Goal: Task Accomplishment & Management: Complete application form

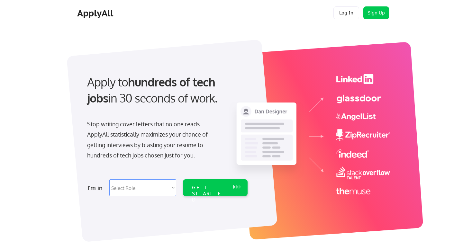
click at [174, 187] on select "Select Role Software Engineering Product Management Customer Success Sales UI/U…" at bounding box center [142, 187] width 67 height 17
select select ""hr_recruiting""
click at [109, 179] on select "Select Role Software Engineering Product Management Customer Success Sales UI/U…" at bounding box center [142, 187] width 67 height 17
select select ""hr_recruiting""
click at [215, 186] on div "GET STARTED" at bounding box center [209, 194] width 34 height 19
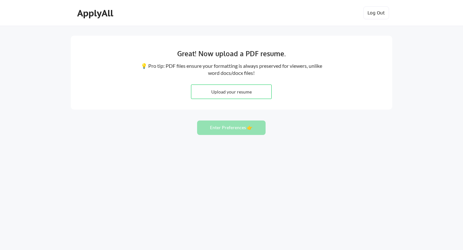
click at [234, 92] on input "file" at bounding box center [231, 92] width 80 height 14
type input "C:\fakepath\Ana Stadelmann, 2025.pdf"
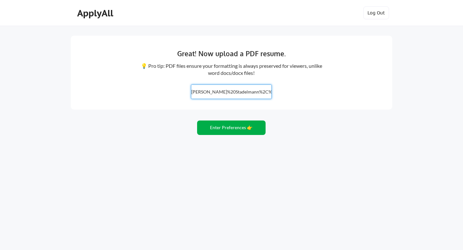
click at [240, 131] on button "Enter Preferences 👉" at bounding box center [231, 128] width 69 height 14
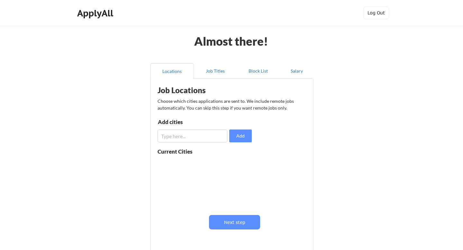
scroll to position [0, 0]
click at [194, 134] on input "input" at bounding box center [193, 136] width 70 height 13
type input "dallas"
click at [241, 135] on button "Add" at bounding box center [240, 136] width 23 height 13
click at [188, 136] on input "input" at bounding box center [193, 136] width 70 height 13
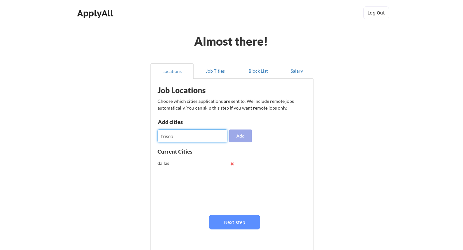
type input "frisco"
click at [244, 138] on button "Add" at bounding box center [240, 136] width 23 height 13
click at [178, 134] on input "input" at bounding box center [193, 136] width 70 height 13
type input "plano"
click at [240, 136] on button "Add" at bounding box center [240, 136] width 23 height 13
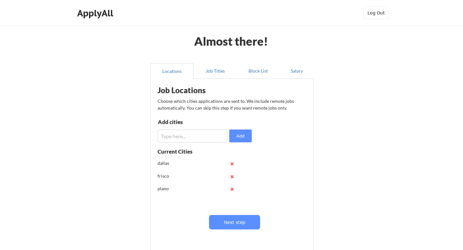
click at [182, 136] on input "input" at bounding box center [193, 136] width 70 height 13
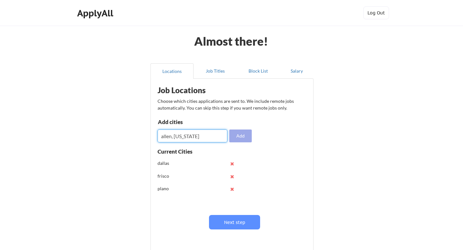
type input "allen, [US_STATE]"
click at [246, 136] on button "Add" at bounding box center [240, 136] width 23 height 13
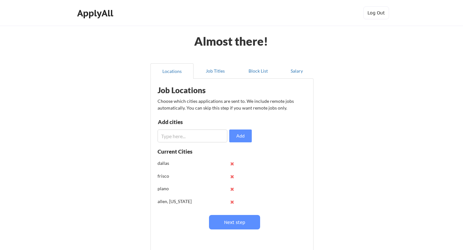
click at [232, 189] on button at bounding box center [232, 189] width 5 height 5
click at [232, 176] on button at bounding box center [232, 176] width 5 height 5
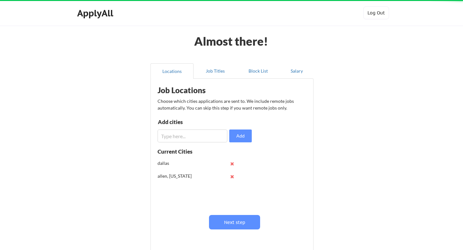
click at [232, 164] on button at bounding box center [232, 163] width 5 height 5
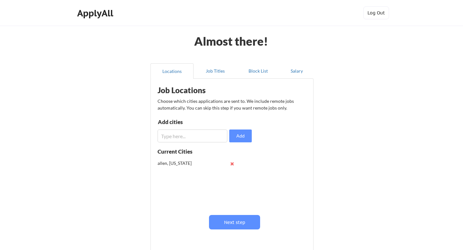
click at [232, 163] on button at bounding box center [232, 163] width 5 height 5
click at [176, 136] on input "input" at bounding box center [193, 136] width 70 height 13
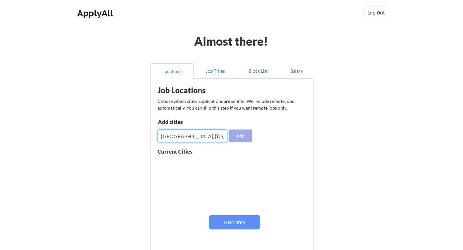
type input "[GEOGRAPHIC_DATA], [US_STATE]"
click at [239, 138] on button "Add" at bounding box center [240, 136] width 23 height 13
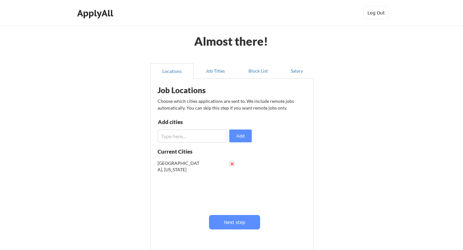
click at [230, 164] on button at bounding box center [232, 163] width 5 height 5
click at [181, 139] on input "input" at bounding box center [193, 136] width 70 height 13
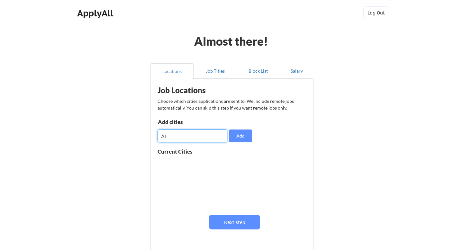
type input "A"
type input "Frisco"
click at [249, 141] on button "Add" at bounding box center [240, 136] width 23 height 13
click at [181, 135] on input "input" at bounding box center [193, 136] width 70 height 13
type input "[GEOGRAPHIC_DATA]"
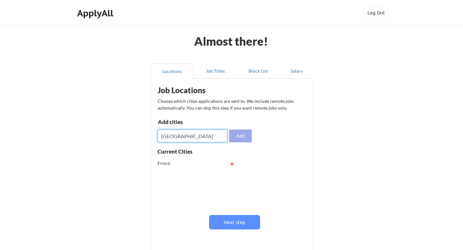
click at [242, 133] on button "Add" at bounding box center [240, 136] width 23 height 13
click at [162, 136] on input "input" at bounding box center [193, 136] width 70 height 13
type input "Plano"
click at [241, 135] on button "Add" at bounding box center [240, 136] width 23 height 13
click at [172, 138] on input "input" at bounding box center [193, 136] width 70 height 13
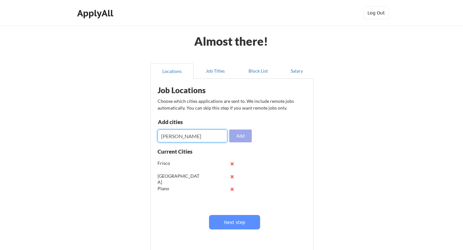
type input "[PERSON_NAME]"
click at [248, 135] on button "Add" at bounding box center [240, 136] width 23 height 13
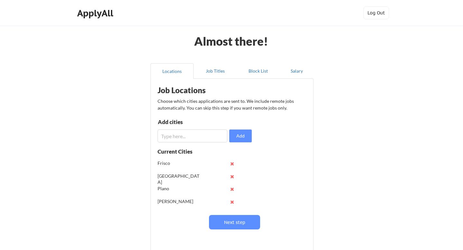
click at [178, 134] on input "input" at bounding box center [193, 136] width 70 height 13
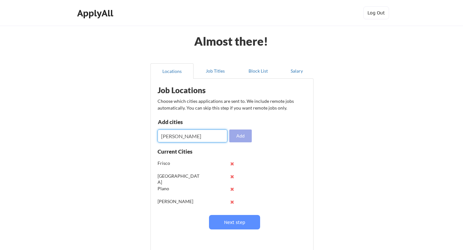
type input "[PERSON_NAME]"
click at [241, 134] on button "Add" at bounding box center [240, 136] width 23 height 13
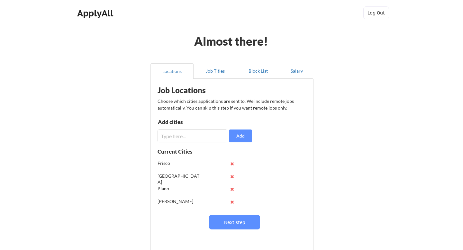
click at [179, 133] on input "input" at bounding box center [193, 136] width 70 height 13
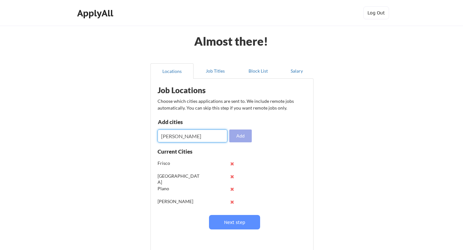
type input "[PERSON_NAME]"
click at [240, 136] on button "Add" at bounding box center [240, 136] width 23 height 13
click at [182, 134] on input "input" at bounding box center [193, 136] width 70 height 13
click at [177, 139] on input "input" at bounding box center [193, 136] width 70 height 13
type input "Coppell"
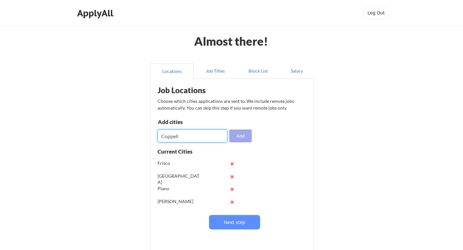
click at [240, 135] on button "Add" at bounding box center [240, 136] width 23 height 13
click at [186, 137] on input "input" at bounding box center [193, 136] width 70 height 13
type input "[GEOGRAPHIC_DATA]"
click at [244, 135] on button "Add" at bounding box center [240, 136] width 23 height 13
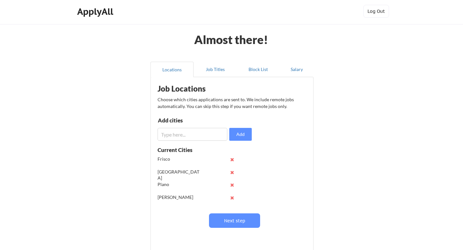
scroll to position [0, 0]
click at [202, 136] on input "input" at bounding box center [193, 134] width 70 height 13
paste input "[PERSON_NAME]"
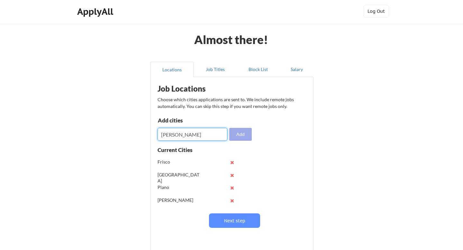
type input "[PERSON_NAME]"
click at [230, 133] on button "Add" at bounding box center [240, 134] width 23 height 13
click at [179, 133] on input "input" at bounding box center [193, 134] width 70 height 13
type input "D"
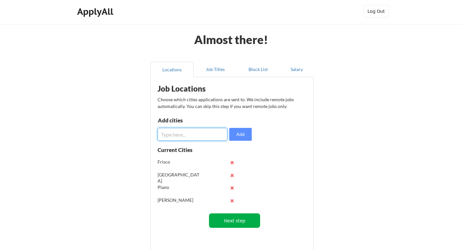
click at [242, 222] on button "Next step" at bounding box center [234, 221] width 51 height 14
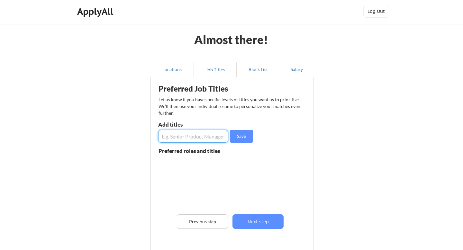
click at [178, 139] on input "input" at bounding box center [193, 136] width 70 height 13
type input "Human Resources"
click at [246, 138] on button "Save" at bounding box center [241, 136] width 23 height 13
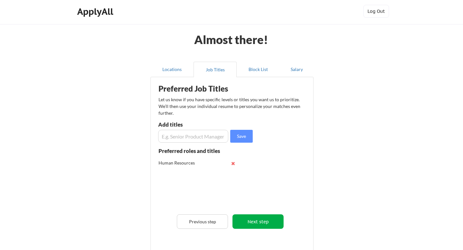
click at [259, 221] on button "Next step" at bounding box center [258, 222] width 51 height 14
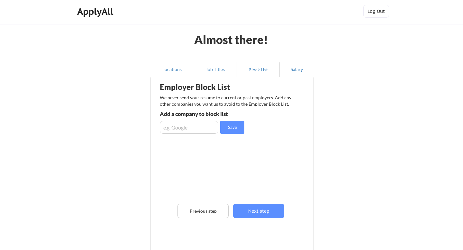
click at [189, 129] on input "input" at bounding box center [189, 127] width 59 height 13
type input "Associa"
click at [236, 128] on button "Save" at bounding box center [232, 127] width 24 height 13
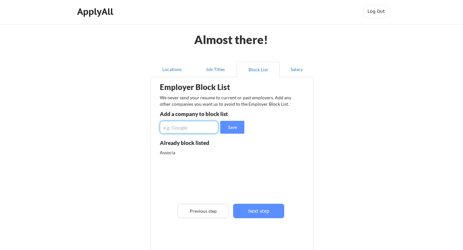
click at [180, 129] on input "input" at bounding box center [189, 127] width 59 height 13
type input "Logitech"
click at [228, 124] on button "Save" at bounding box center [232, 127] width 24 height 13
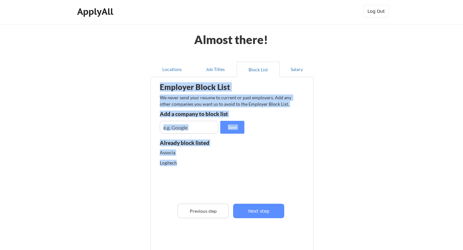
drag, startPoint x: 176, startPoint y: 164, endPoint x: 153, endPoint y: 164, distance: 22.2
click at [153, 164] on div "Employer Block List We never send your resume to current or past employers. Add…" at bounding box center [232, 171] width 163 height 189
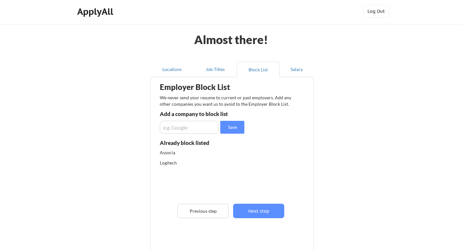
click at [187, 161] on div "Logitech" at bounding box center [194, 163] width 68 height 6
click at [168, 162] on div "Logitech" at bounding box center [194, 163] width 68 height 6
click at [260, 210] on button "Next step" at bounding box center [258, 211] width 51 height 14
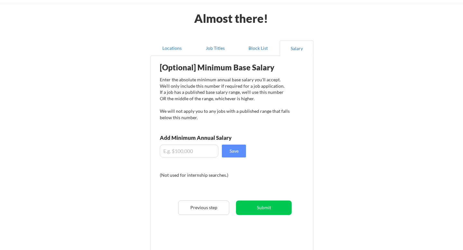
scroll to position [32, 0]
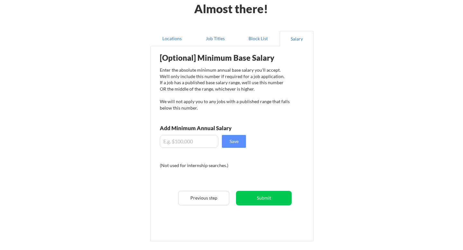
click at [180, 142] on input "input" at bounding box center [189, 141] width 59 height 13
type input "$1"
type input "$90,000"
click at [230, 141] on button "Save" at bounding box center [234, 141] width 24 height 13
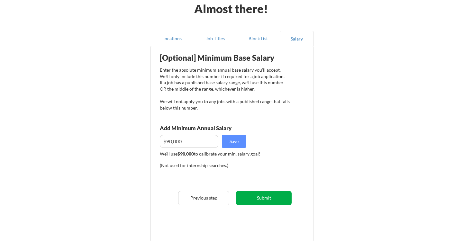
click at [266, 199] on button "Submit" at bounding box center [264, 198] width 56 height 14
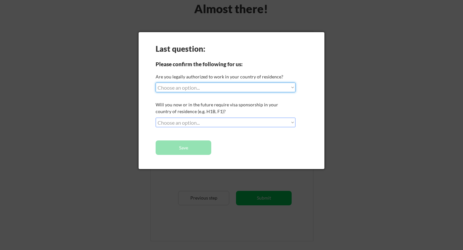
click at [216, 91] on select "Choose an option... Yes, I am a [DEMOGRAPHIC_DATA] Citizen Yes, I am a [DEMOGRA…" at bounding box center [226, 88] width 140 height 10
select select ""yes__i_am_a_us_[DEMOGRAPHIC_DATA]""
click at [156, 83] on select "Choose an option... Yes, I am a [DEMOGRAPHIC_DATA] Citizen Yes, I am a [DEMOGRA…" at bounding box center [226, 88] width 140 height 10
click at [209, 122] on select "Choose an option... No, I will not need sponsorship Yes, I will need sponsorship" at bounding box center [226, 123] width 140 height 10
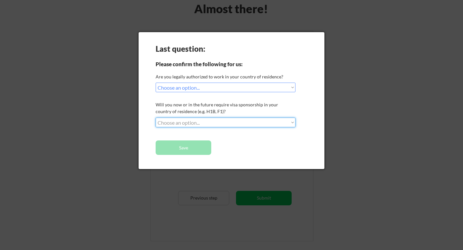
select select ""no__i_will_not_need_sponsorship""
click at [156, 118] on select "Choose an option... No, I will not need sponsorship Yes, I will need sponsorship" at bounding box center [226, 123] width 140 height 10
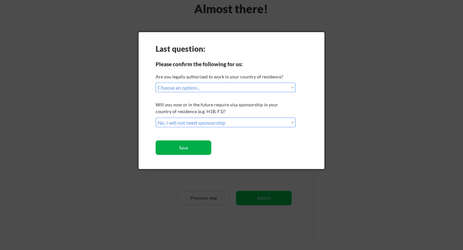
click at [196, 149] on button "Save" at bounding box center [184, 148] width 56 height 14
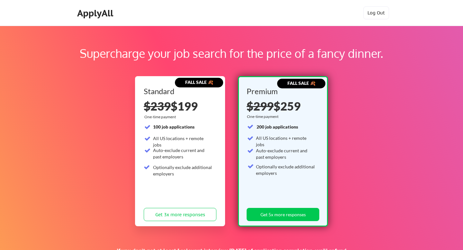
drag, startPoint x: 199, startPoint y: 107, endPoint x: 175, endPoint y: 107, distance: 23.5
click at [175, 107] on div "$239 $199" at bounding box center [180, 106] width 73 height 12
copy div "$199"
click at [377, 13] on button "Log Out" at bounding box center [376, 12] width 26 height 13
